Goal: Information Seeking & Learning: Learn about a topic

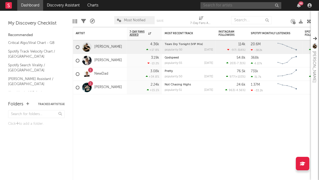
click at [230, 6] on input "text" at bounding box center [240, 5] width 81 height 7
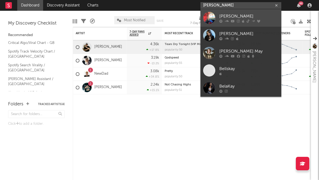
type input "[PERSON_NAME]"
click at [236, 13] on div "[PERSON_NAME]" at bounding box center [248, 16] width 59 height 6
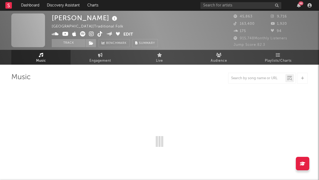
select select "1w"
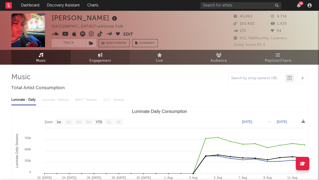
click at [107, 53] on link "Engagement" at bounding box center [100, 57] width 59 height 15
select select "1w"
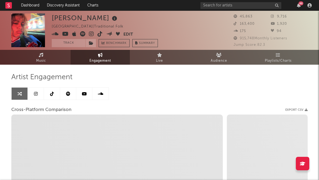
click at [72, 91] on link at bounding box center [68, 93] width 16 height 12
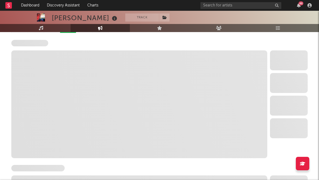
select select "1w"
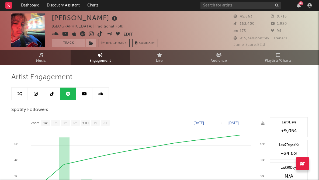
click at [103, 93] on icon at bounding box center [100, 94] width 5 height 4
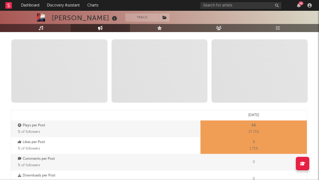
scroll to position [102, 0]
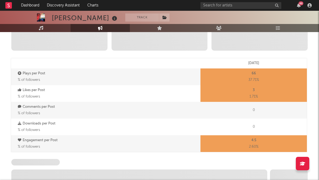
select select "6m"
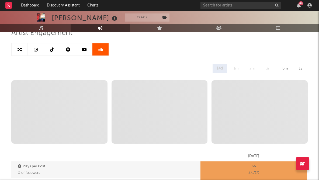
scroll to position [0, 0]
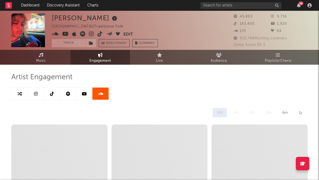
click at [51, 92] on icon at bounding box center [52, 94] width 4 height 4
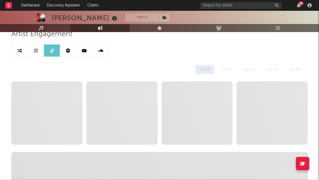
scroll to position [43, 0]
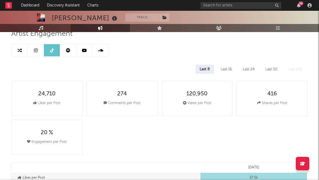
select select "1w"
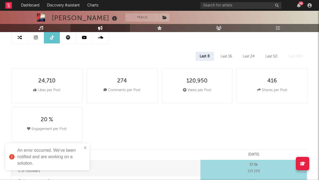
scroll to position [0, 0]
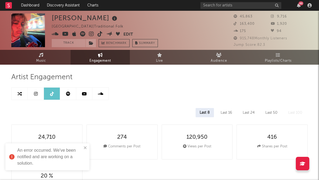
click at [34, 94] on icon at bounding box center [36, 94] width 4 height 4
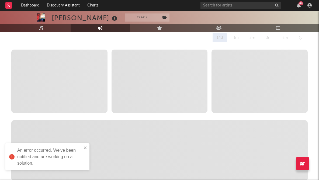
select select "1w"
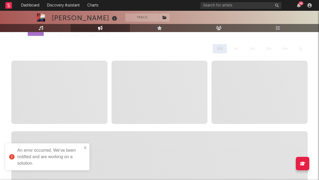
scroll to position [64, 0]
click at [85, 146] on icon "close" at bounding box center [85, 147] width 4 height 4
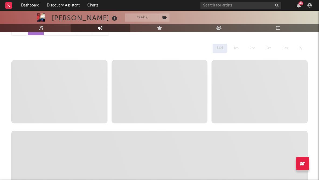
scroll to position [0, 0]
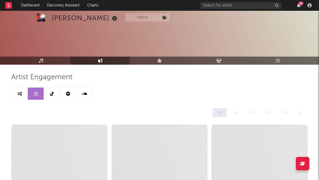
select select "1w"
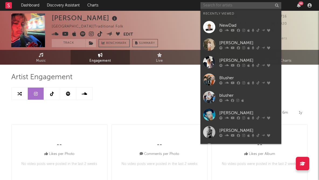
click at [212, 5] on input "text" at bounding box center [240, 5] width 81 height 7
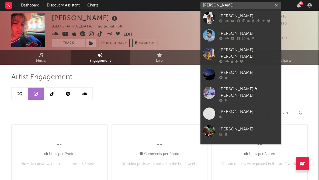
type input "[PERSON_NAME]"
click at [222, 14] on div "[PERSON_NAME]" at bounding box center [248, 16] width 59 height 6
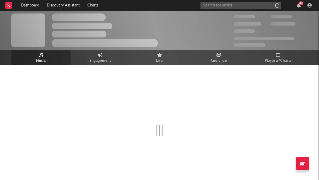
select select "6m"
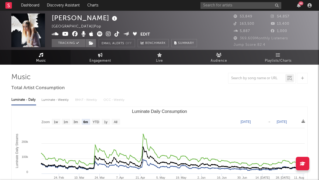
click at [112, 60] on link "Engagement" at bounding box center [100, 57] width 59 height 15
select select "1w"
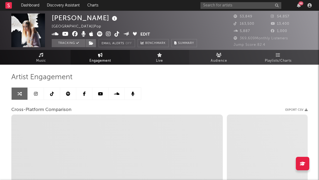
click at [161, 61] on span "Live" at bounding box center [159, 61] width 7 height 6
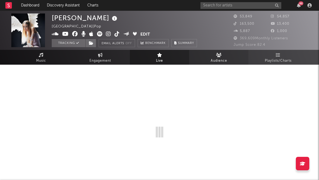
click at [212, 58] on span "Audience" at bounding box center [219, 61] width 16 height 6
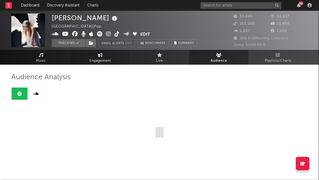
click at [110, 55] on link "Engagement" at bounding box center [100, 57] width 59 height 15
select select "1w"
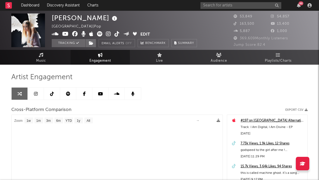
select select "1m"
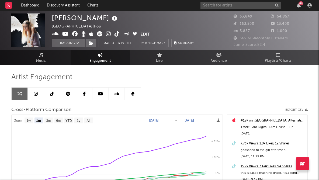
select select "1m"
click at [36, 90] on link at bounding box center [36, 93] width 16 height 12
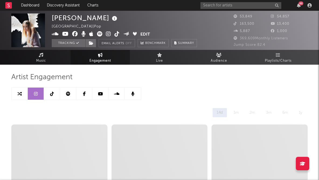
select select "6m"
click at [119, 94] on link at bounding box center [116, 93] width 16 height 12
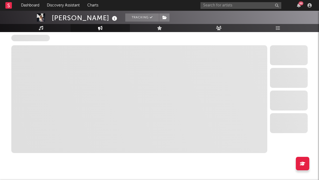
scroll to position [464, 0]
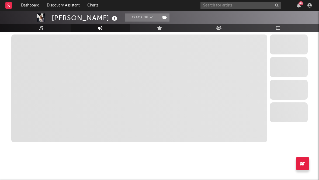
select select "6m"
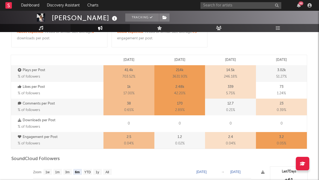
scroll to position [152, 0]
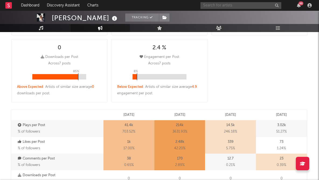
click at [211, 6] on input "text" at bounding box center [240, 5] width 81 height 7
type input "alessi rose"
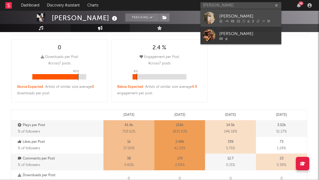
click at [224, 14] on div "[PERSON_NAME]" at bounding box center [248, 16] width 59 height 6
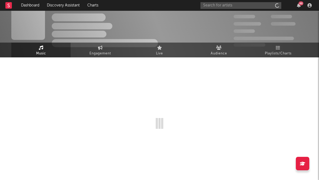
scroll to position [7, 0]
select select "6m"
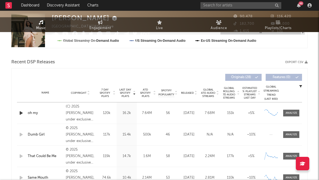
scroll to position [0, 0]
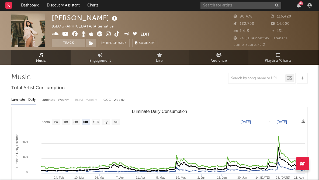
click at [224, 56] on link "Audience" at bounding box center [218, 57] width 59 height 15
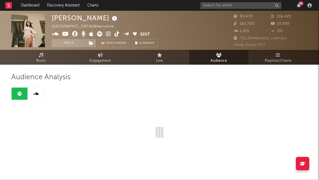
click at [29, 97] on link at bounding box center [36, 93] width 16 height 12
click at [106, 56] on link "Engagement" at bounding box center [100, 57] width 59 height 15
select select "1w"
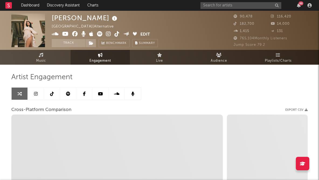
click at [124, 93] on link at bounding box center [116, 93] width 16 height 12
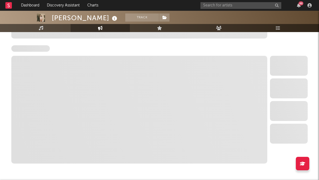
scroll to position [443, 0]
select select "6m"
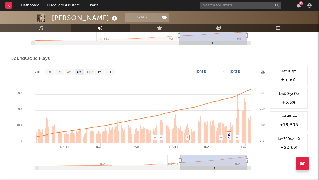
scroll to position [432, 0]
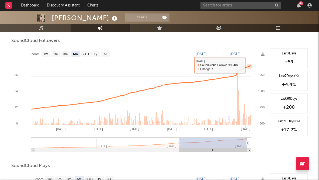
scroll to position [322, 0]
